Goal: Task Accomplishment & Management: Use online tool/utility

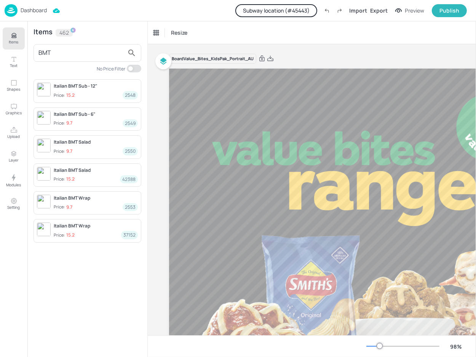
click at [85, 52] on input "BMT" at bounding box center [81, 53] width 86 height 12
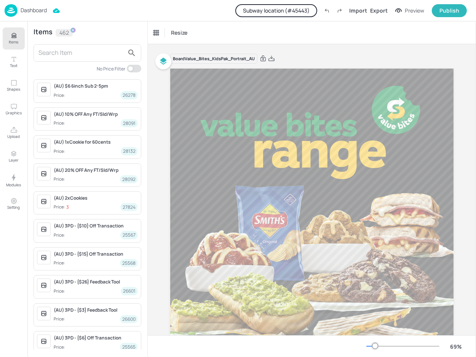
click at [282, 4] on button "Subway location (# 45443 )" at bounding box center [277, 10] width 82 height 13
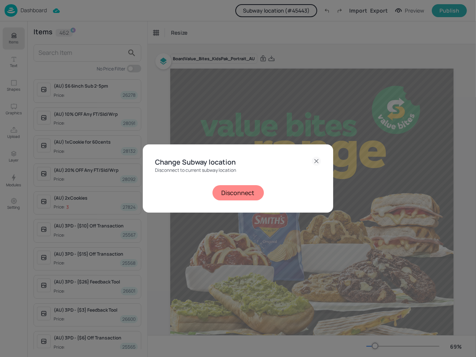
click at [237, 189] on button "Disconnect" at bounding box center [238, 192] width 51 height 15
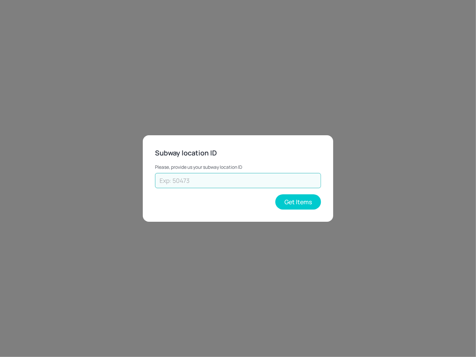
click at [224, 180] on input "text" at bounding box center [238, 180] width 166 height 15
paste input "56478"
type input "56478"
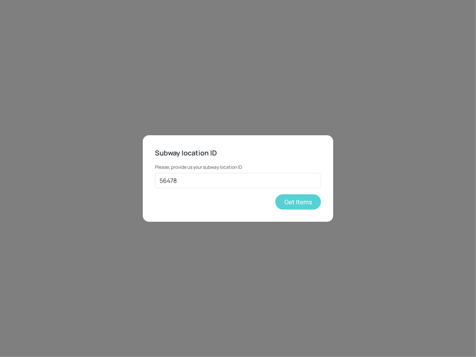
click at [306, 206] on button "Get Items" at bounding box center [299, 201] width 46 height 15
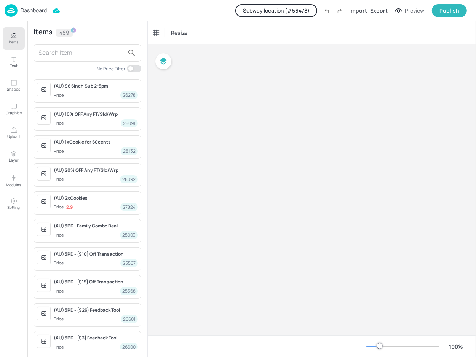
type input "$NZD - [GEOGRAPHIC_DATA]"
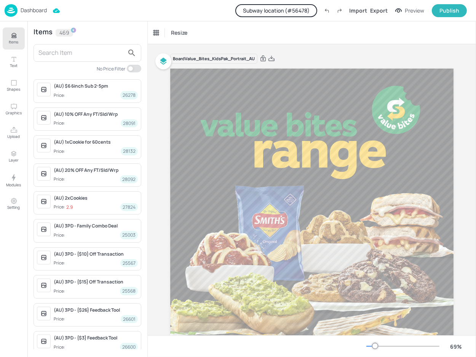
click at [64, 57] on input "text" at bounding box center [81, 53] width 86 height 12
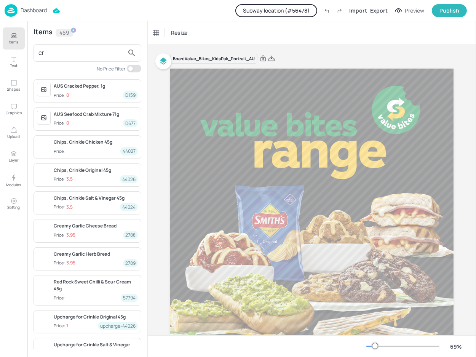
type input "c"
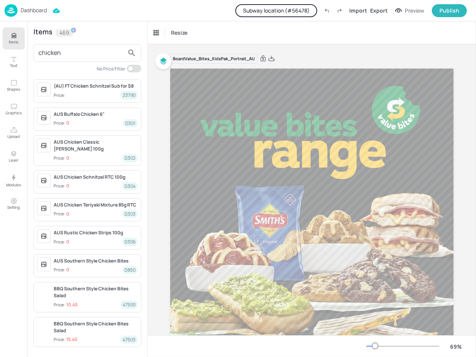
type input "chicken"
click at [138, 64] on div "Items 469 chicken No Price Filter (AU) FT Chicken Schnitzel Sub for $8 Price: 2…" at bounding box center [87, 189] width 120 height 336
click at [135, 68] on input "checkbox" at bounding box center [130, 69] width 23 height 8
checkbox input "true"
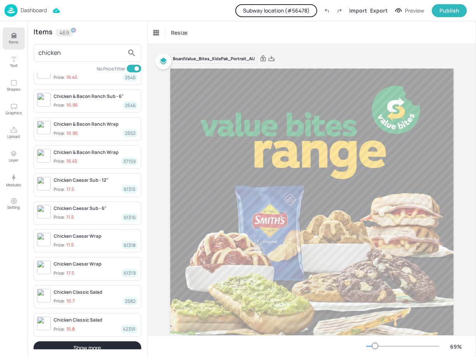
scroll to position [643, 0]
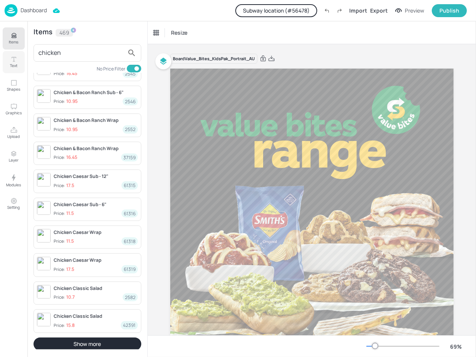
drag, startPoint x: 70, startPoint y: 50, endPoint x: 21, endPoint y: 55, distance: 49.4
click at [21, 55] on div "Items Text Shapes Graphics Upload Layer Modules Setting Items 469 chicken No Pr…" at bounding box center [74, 189] width 148 height 336
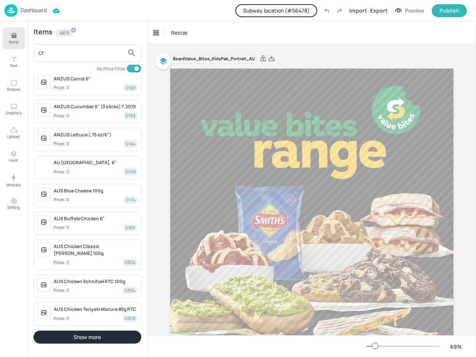
scroll to position [0, 0]
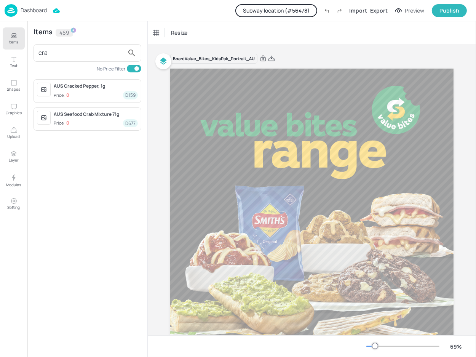
type input "cra"
click at [138, 68] on input "checkbox" at bounding box center [136, 69] width 23 height 8
checkbox input "false"
click at [48, 54] on input "cra" at bounding box center [81, 53] width 86 height 12
paste input "ẻ"
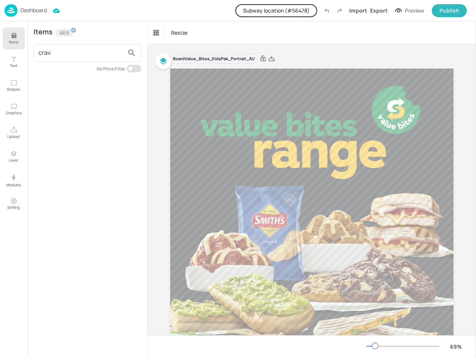
paste input "er"
type input "cravers"
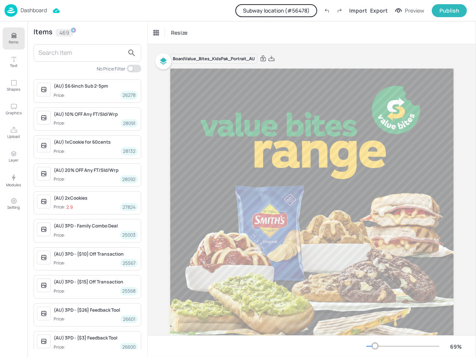
click at [21, 8] on p "Dashboard" at bounding box center [34, 10] width 26 height 5
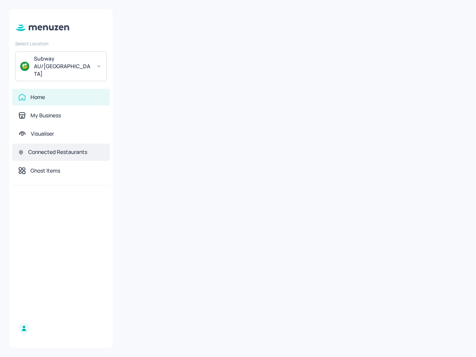
click at [53, 144] on div "Connected Restaurants" at bounding box center [61, 152] width 98 height 17
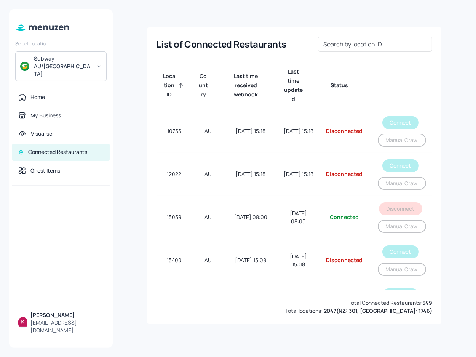
click at [345, 46] on input "Search by location ID" at bounding box center [375, 44] width 114 height 15
type input "56478"
